Goal: Task Accomplishment & Management: Complete application form

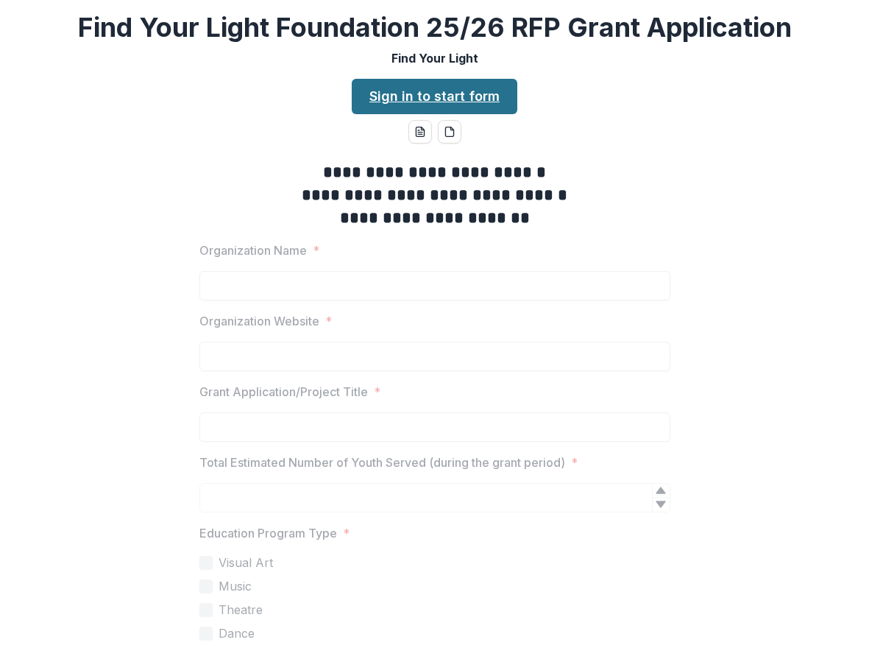
click at [408, 95] on link "Sign in to start form" at bounding box center [435, 96] width 166 height 35
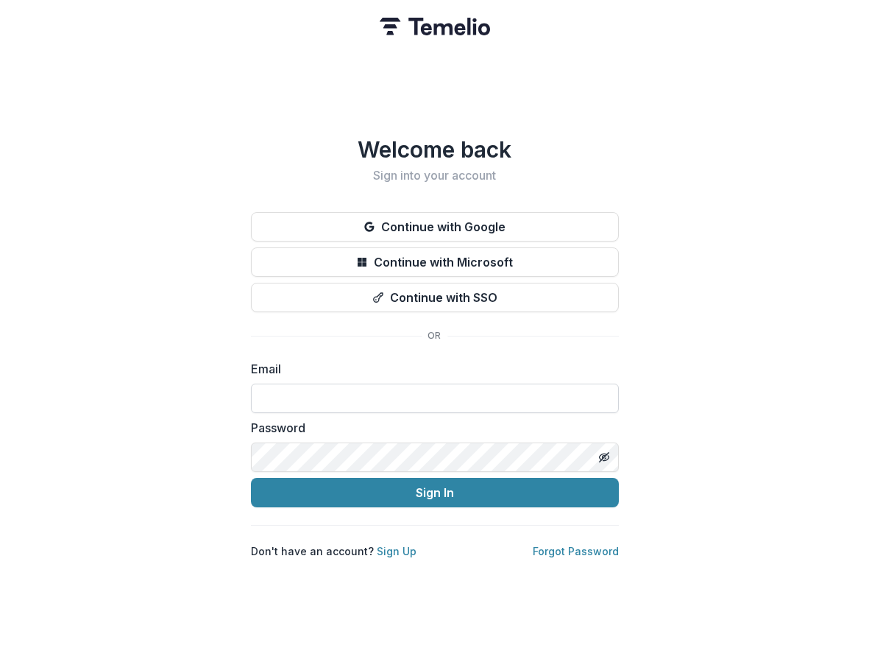
click at [302, 386] on input at bounding box center [435, 397] width 368 height 29
type input "**********"
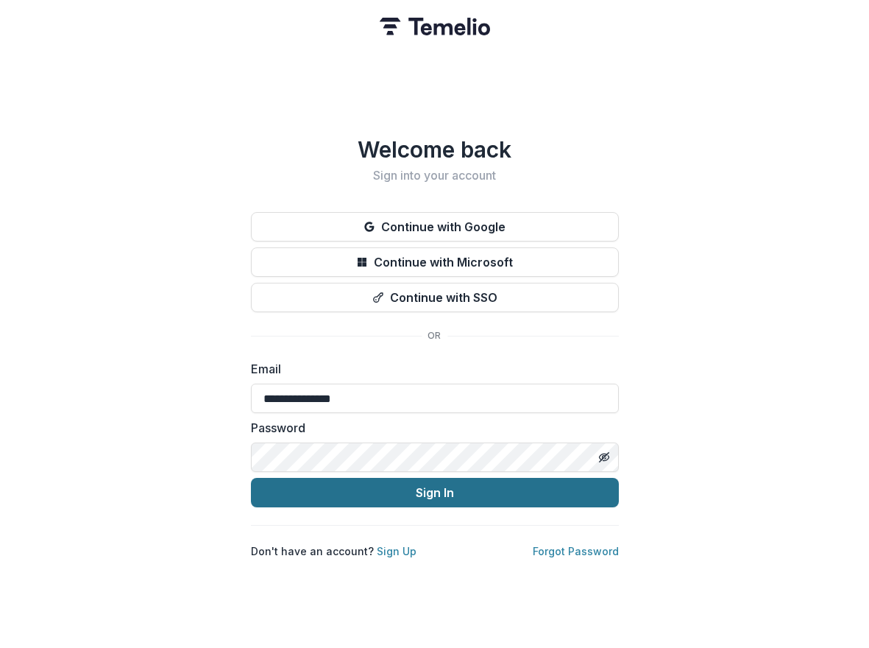
click at [337, 487] on button "Sign In" at bounding box center [435, 492] width 368 height 29
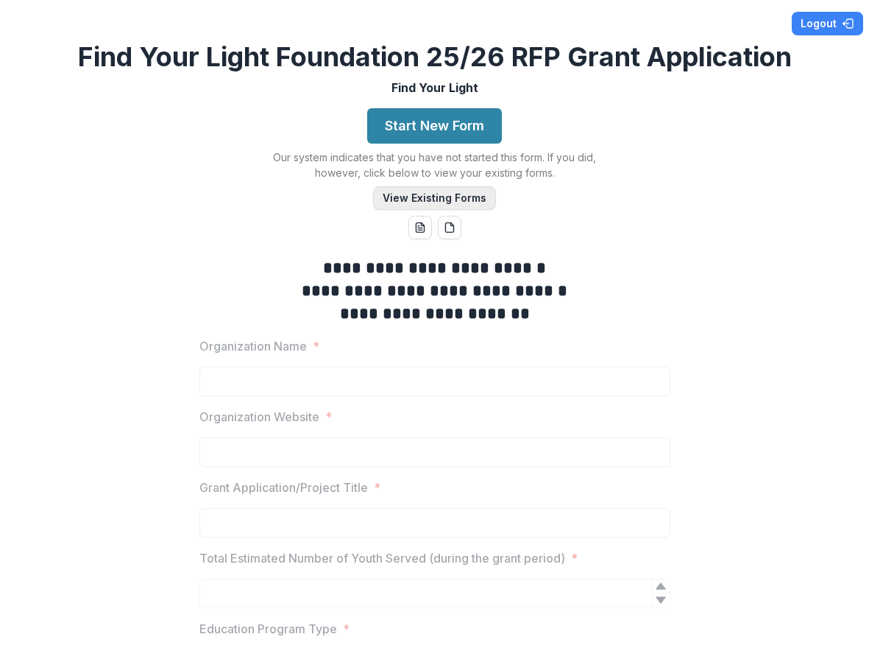
click at [414, 201] on button "View Existing Forms" at bounding box center [434, 198] width 123 height 24
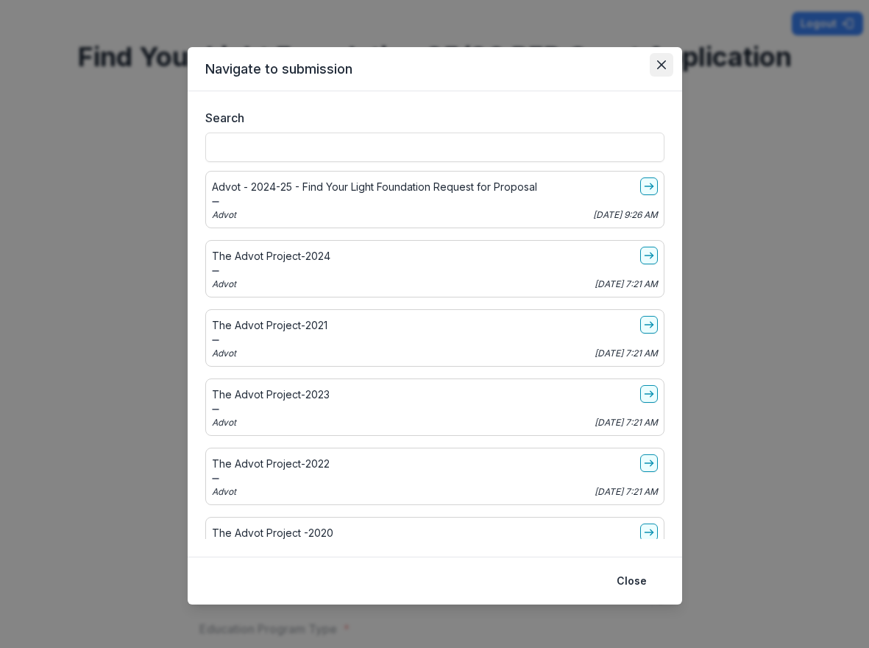
click at [662, 63] on icon "Close" at bounding box center [661, 64] width 9 height 9
